Goal: Task Accomplishment & Management: Manage account settings

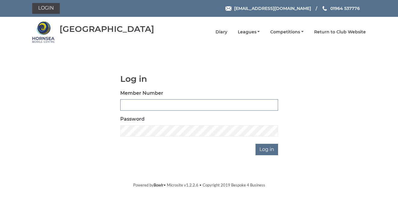
type input "1105"
click at [221, 148] on div "Log in Member Number 1105 Password Log in" at bounding box center [199, 114] width 167 height 81
click at [271, 148] on input "Log in" at bounding box center [267, 149] width 23 height 11
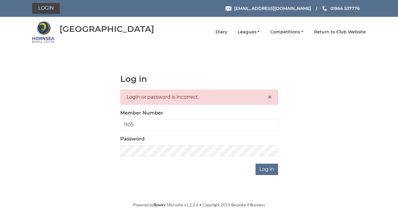
click at [188, 159] on div "Log in Login or password is incorrect. × Member Number 1105 Password Log in" at bounding box center [199, 124] width 167 height 101
click at [267, 167] on input "Log in" at bounding box center [267, 169] width 23 height 11
click at [262, 168] on input "Log in" at bounding box center [267, 169] width 23 height 11
click at [270, 95] on span "×" at bounding box center [270, 97] width 4 height 9
